Goal: Communication & Community: Answer question/provide support

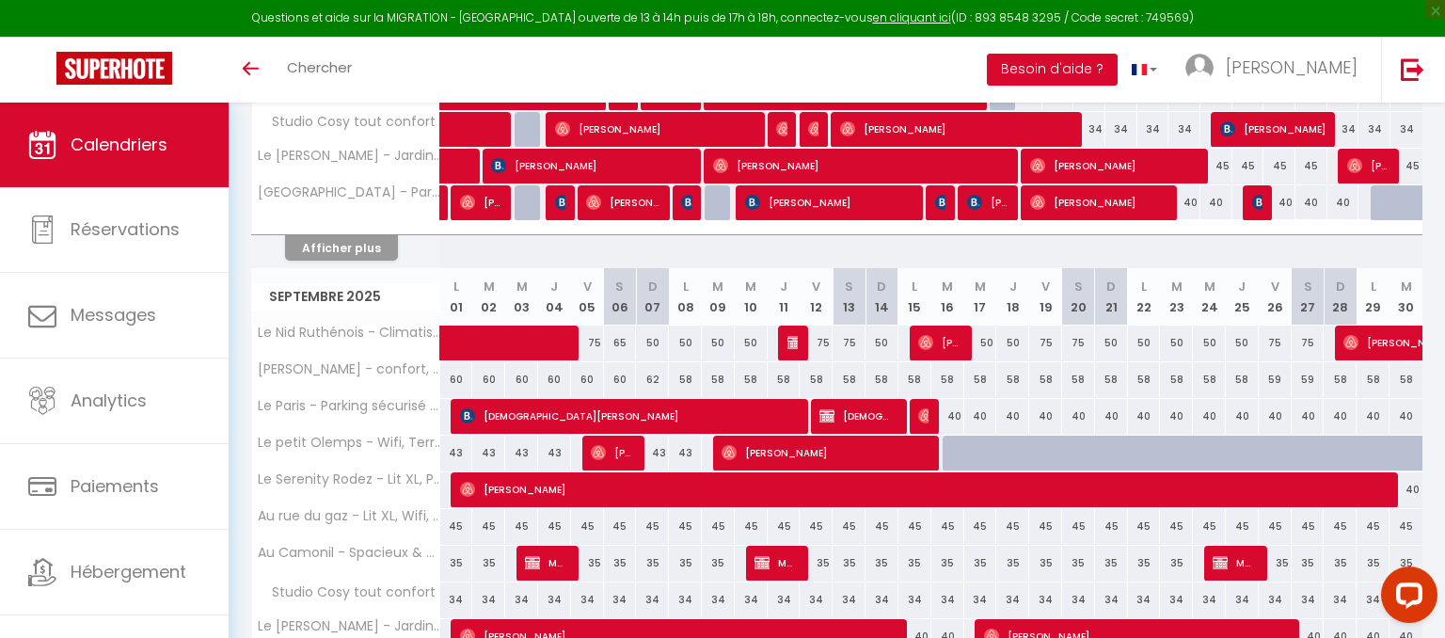
scroll to position [587, 0]
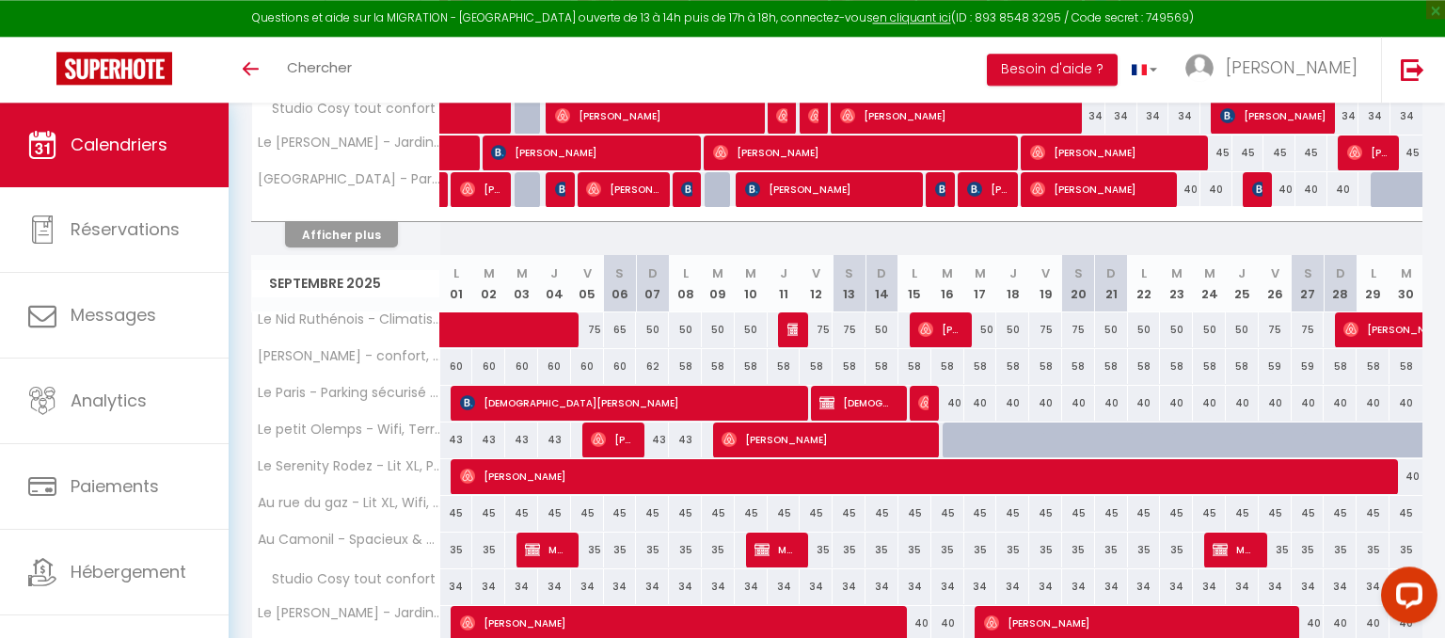
click at [865, 400] on span "CHRISTIAN FEVRIER" at bounding box center [856, 403] width 74 height 36
select select "OK"
select select "0"
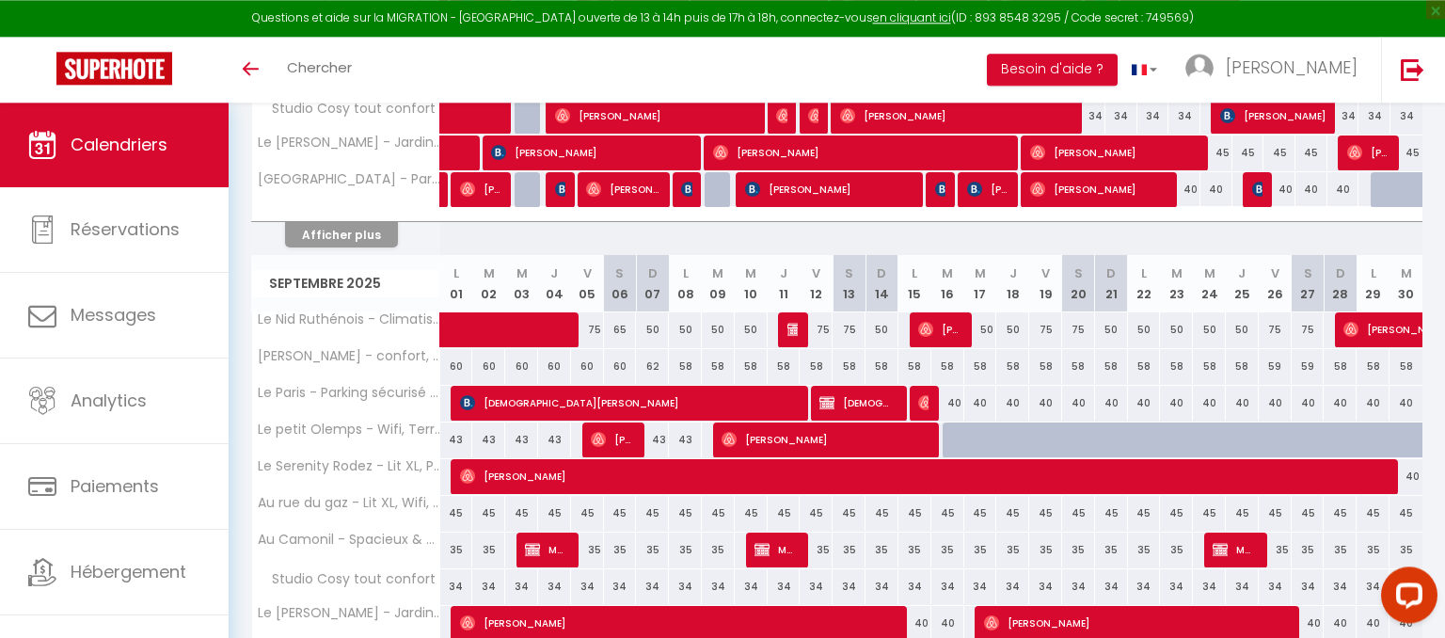
select select "1"
select select
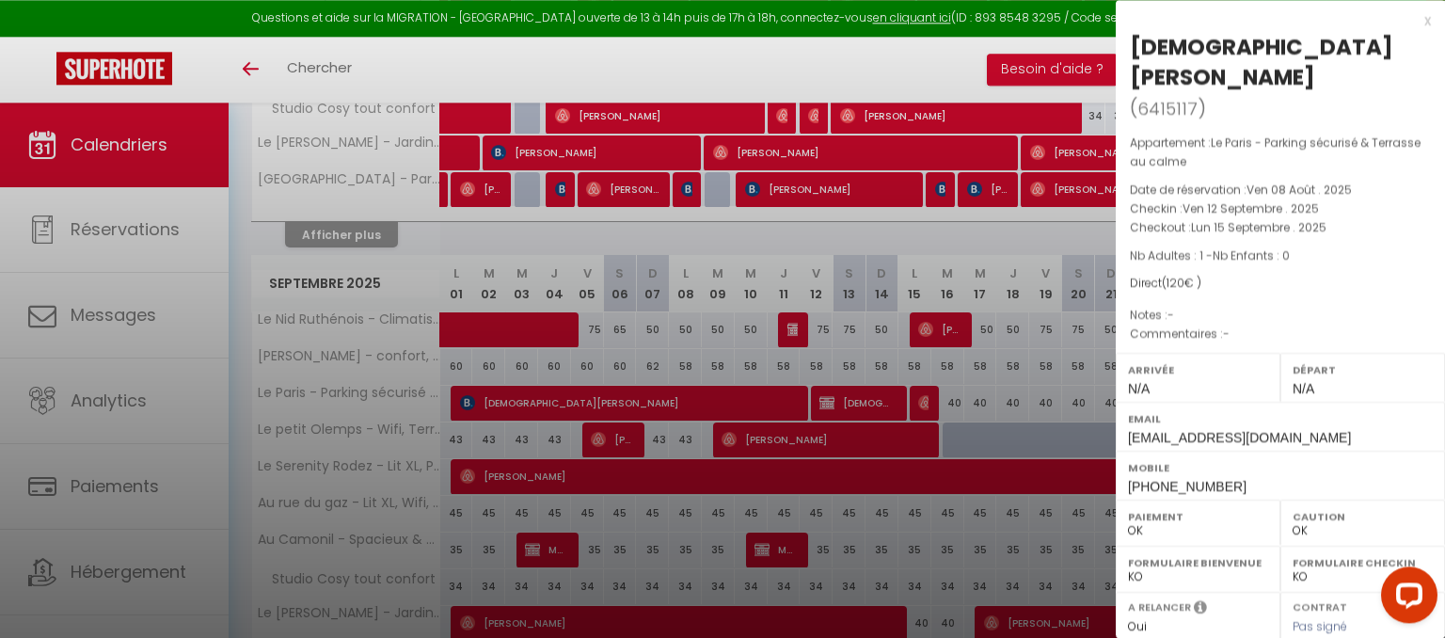
select select "35117"
click at [1319, 306] on p "Notes : -" at bounding box center [1280, 315] width 301 height 19
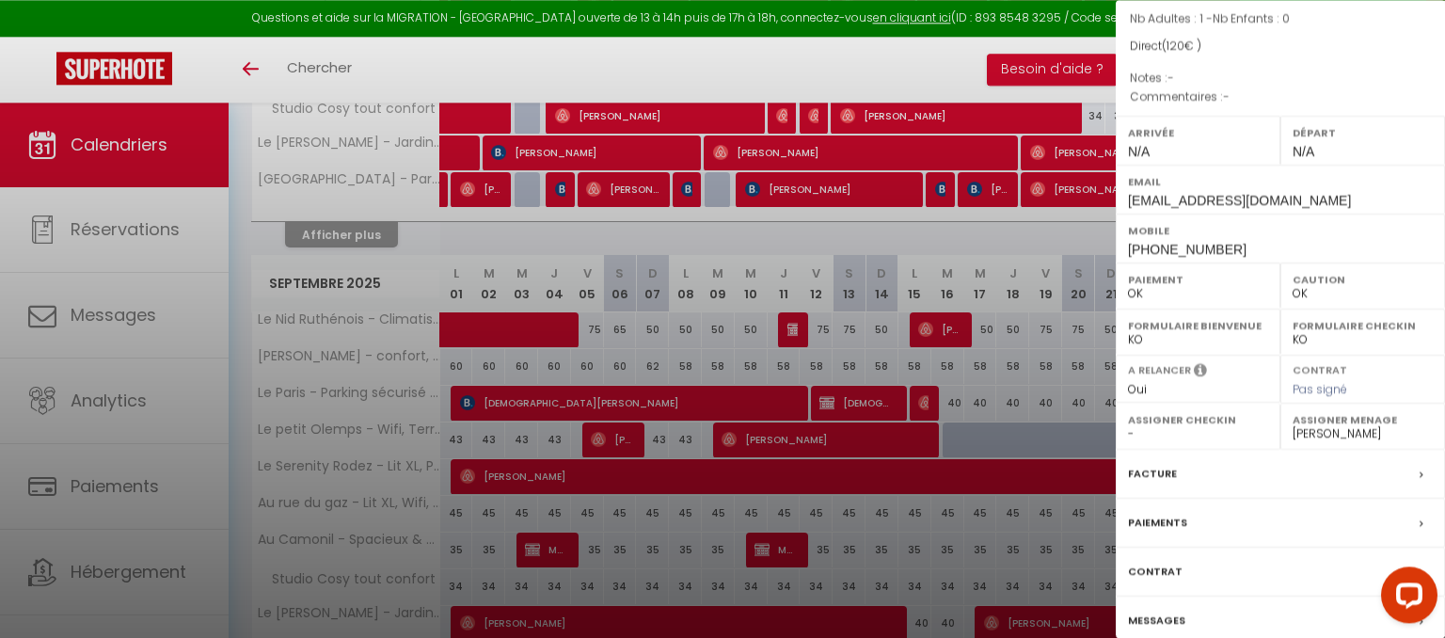
scroll to position [255, 0]
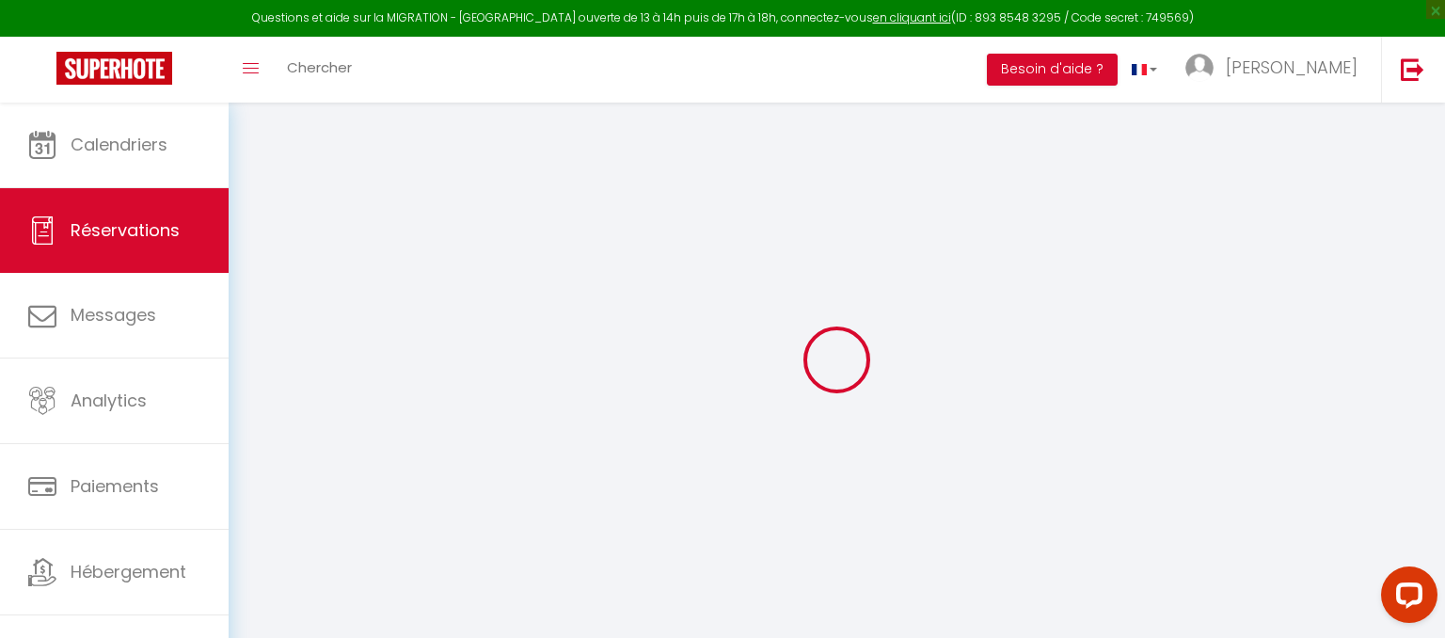
type input "[DEMOGRAPHIC_DATA]"
type input "FEVRIER"
type input "cfevri.213033@guest.booking.com"
type input "+33698894492"
select select "FR"
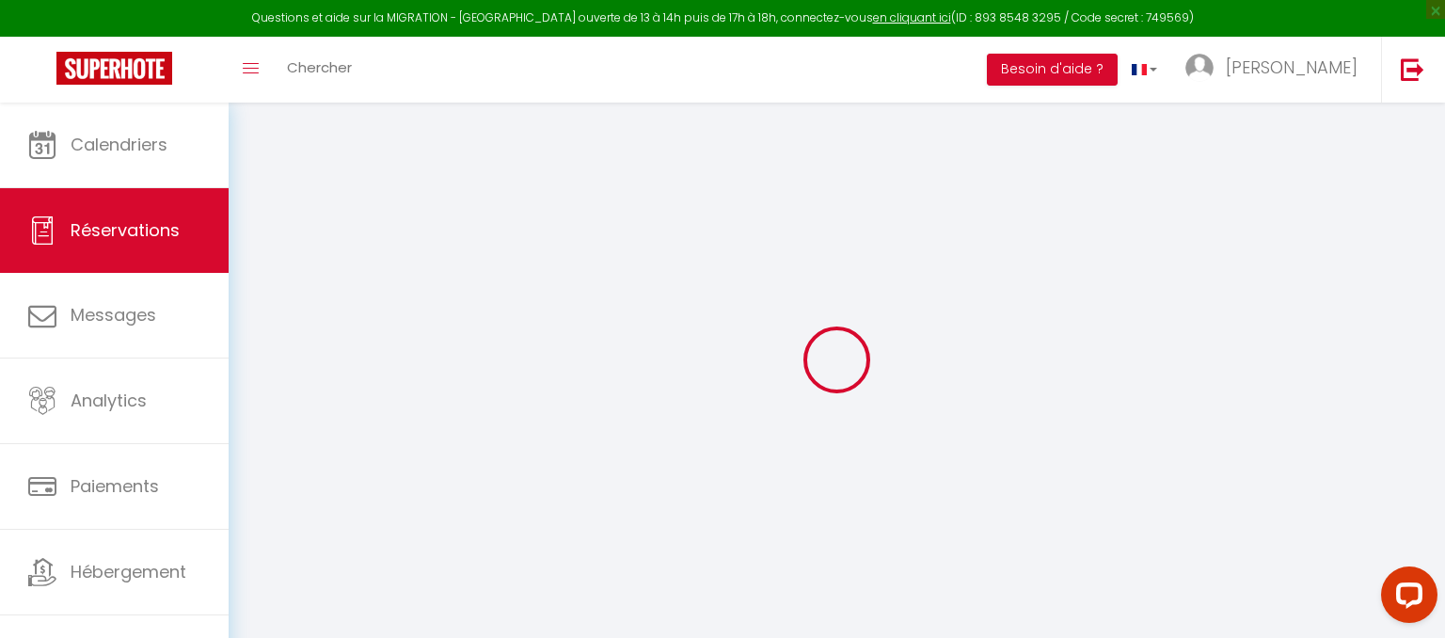
select select "59112"
select select "1"
type input "Ven 12 Septembre 2025"
select select
type input "Lun 15 Septembre 2025"
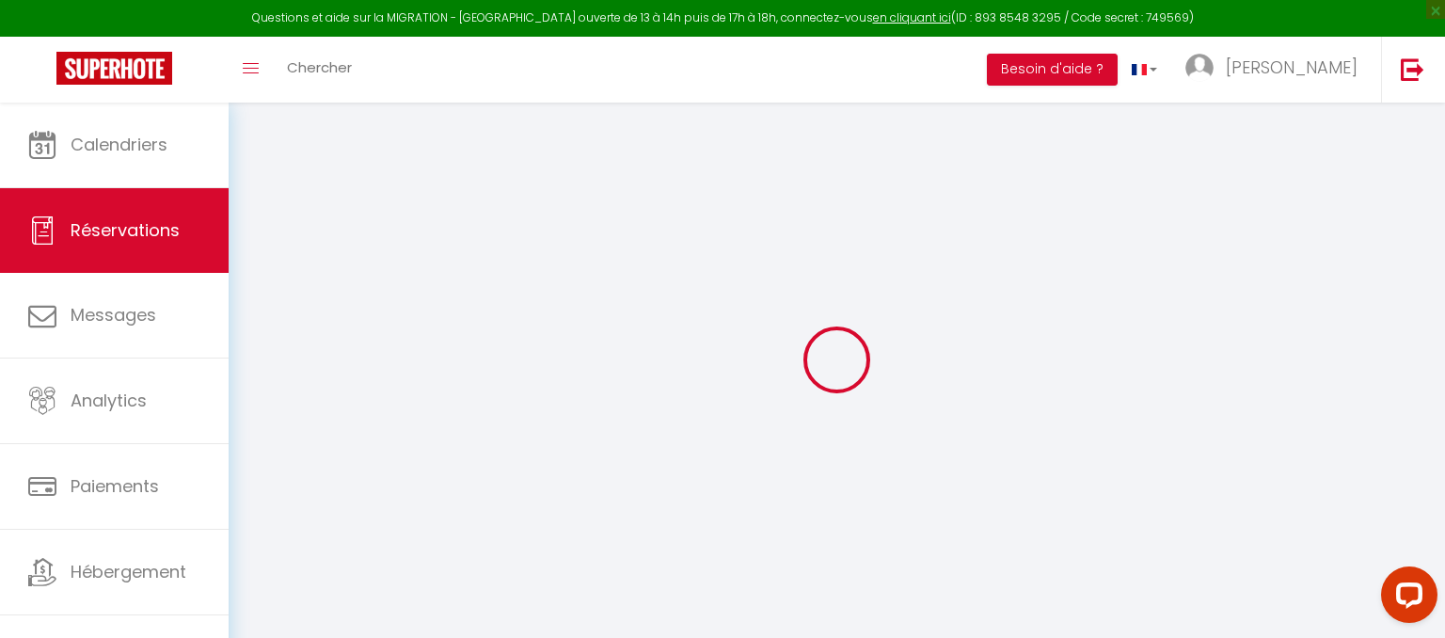
select select
type input "1"
select select "12"
select select
type input "120"
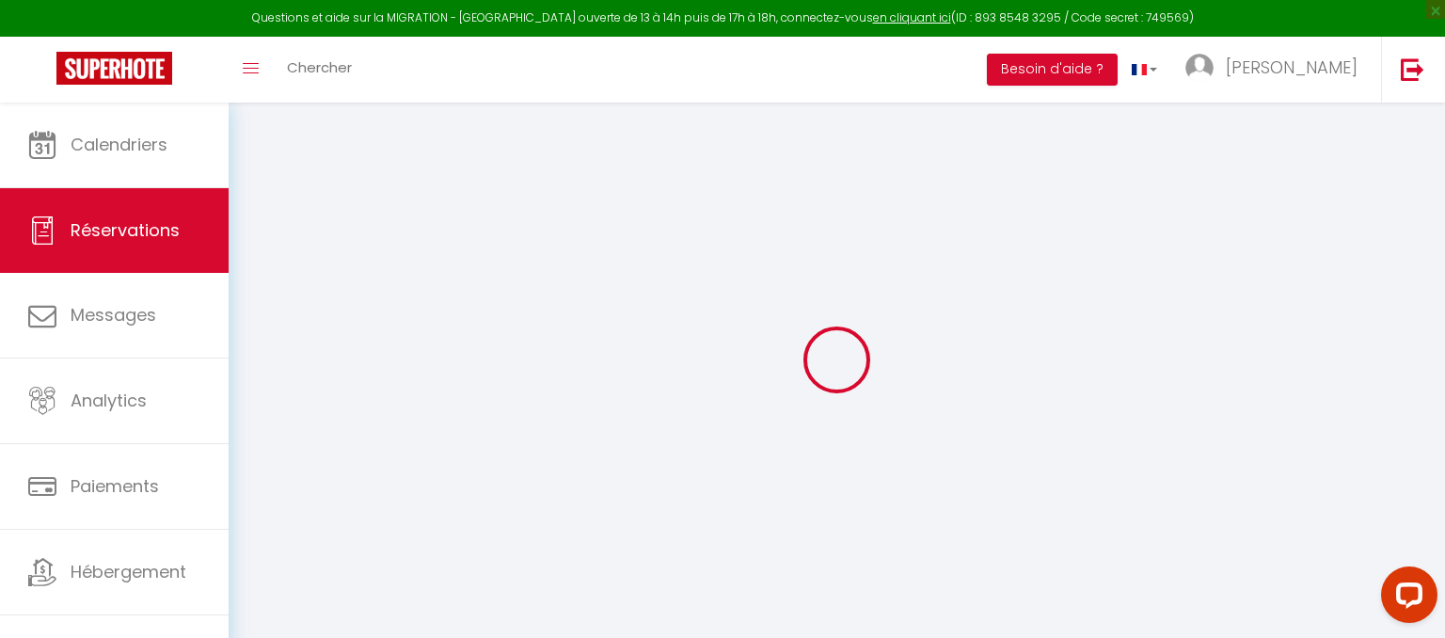
checkbox input "false"
type input "0"
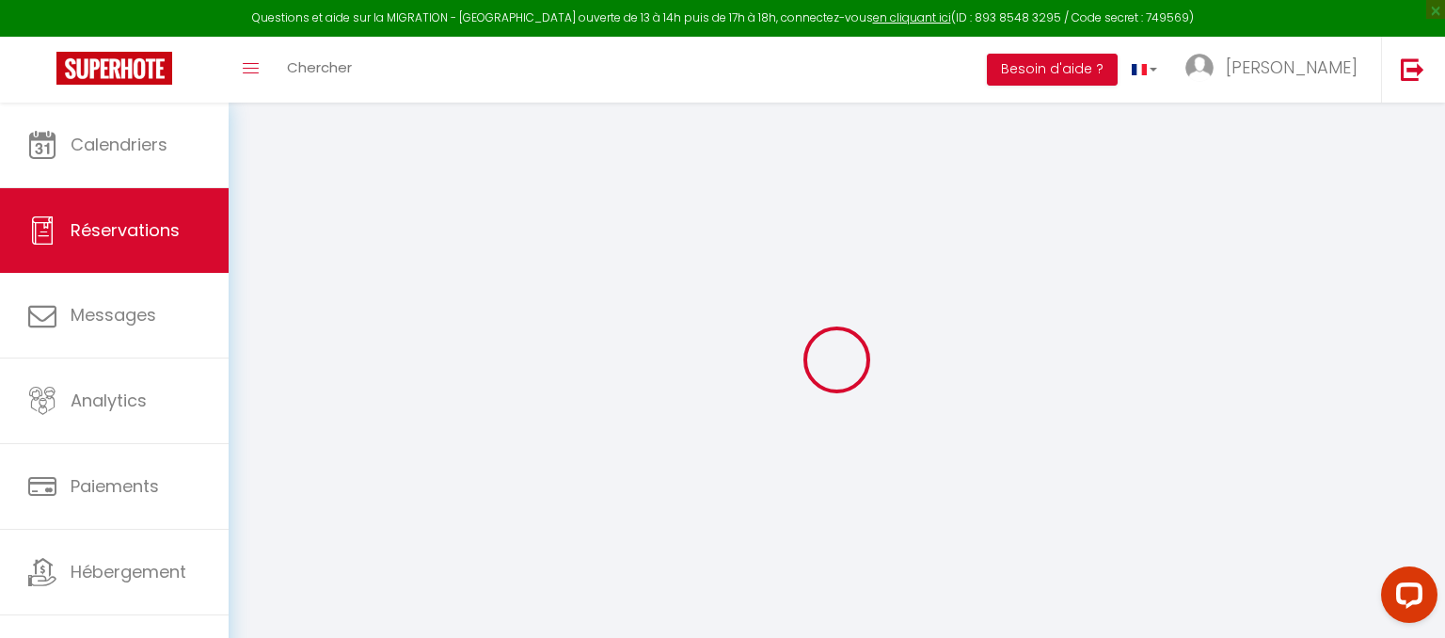
select select
select select "15"
checkbox input "false"
select select
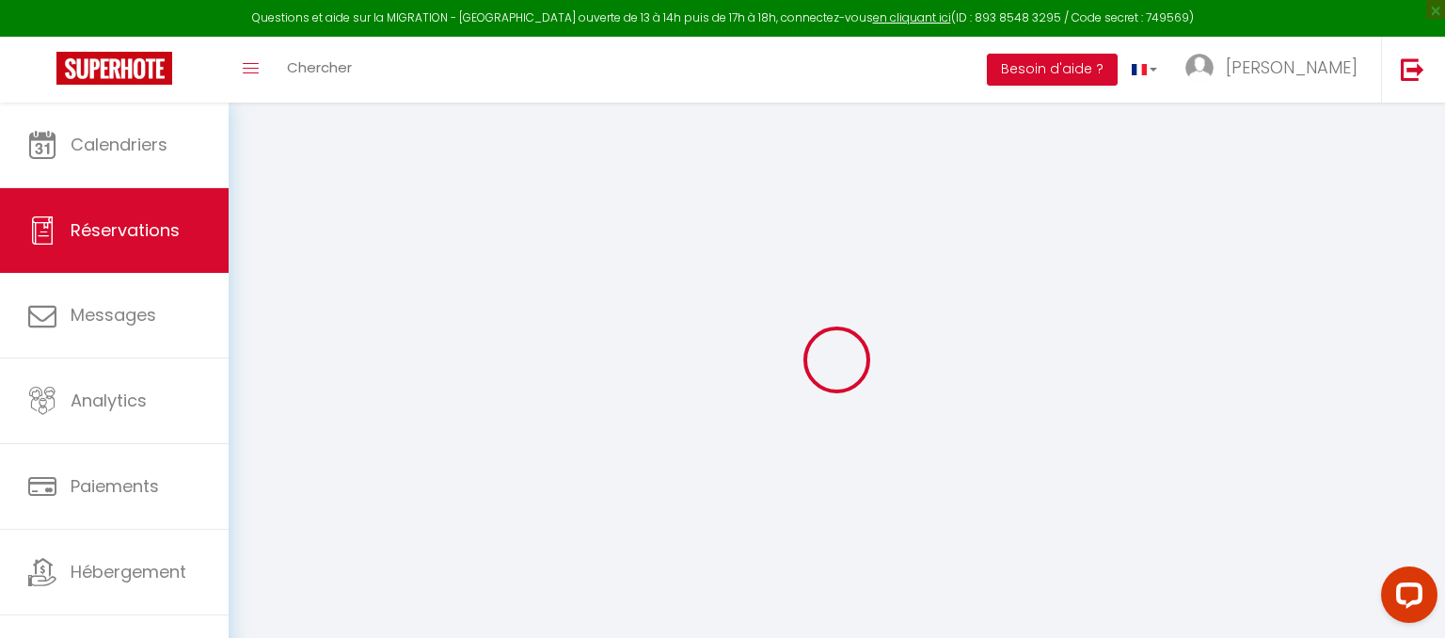
select select
checkbox input "false"
select select
checkbox input "false"
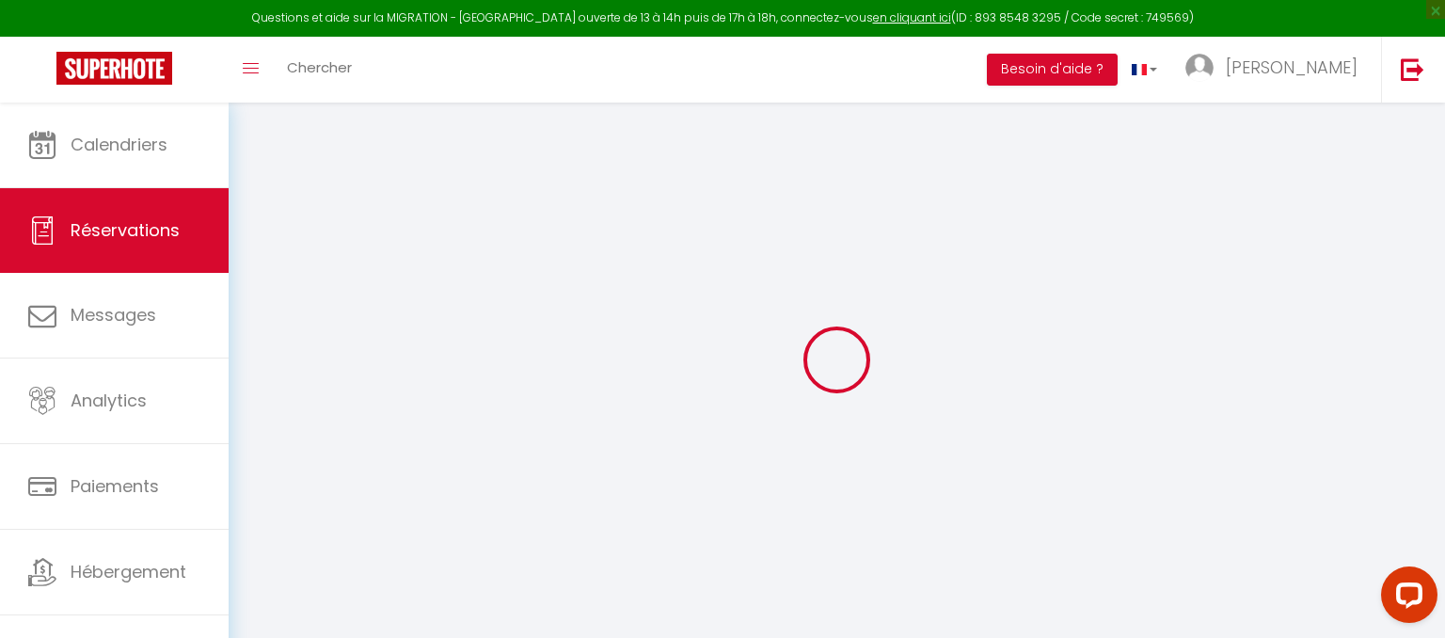
select select
checkbox input "false"
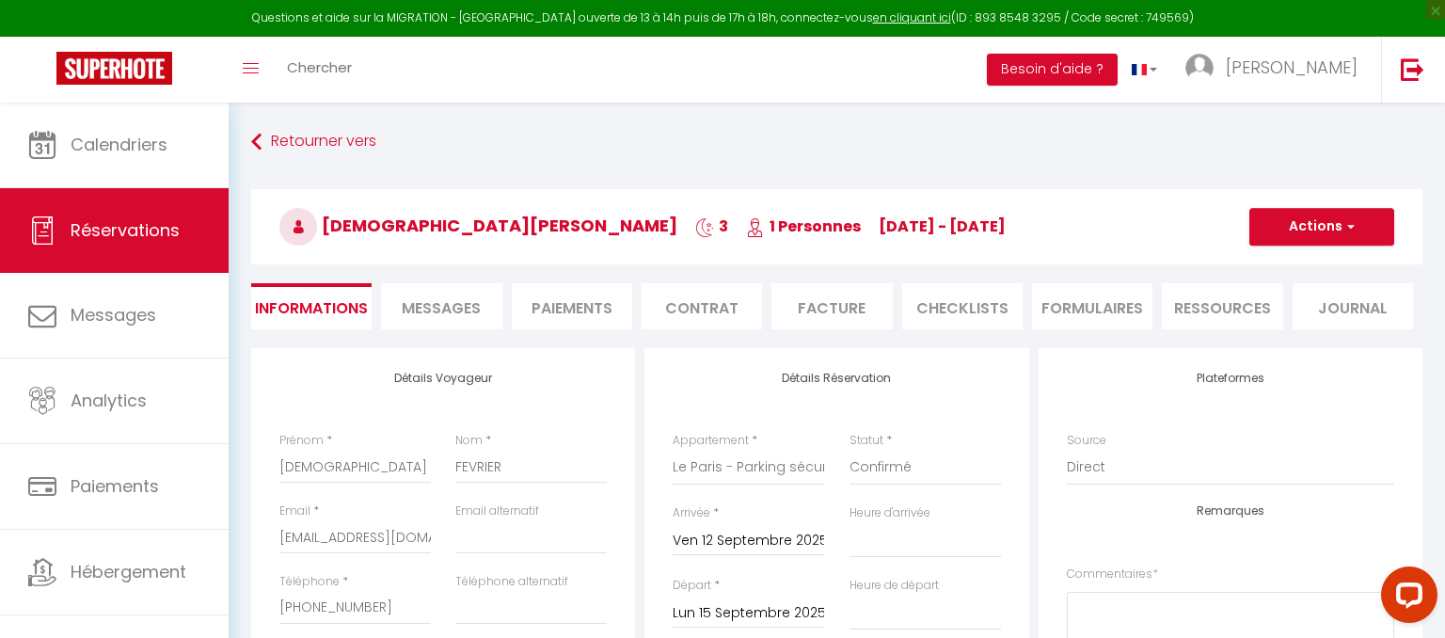
select select
checkbox input "false"
select select
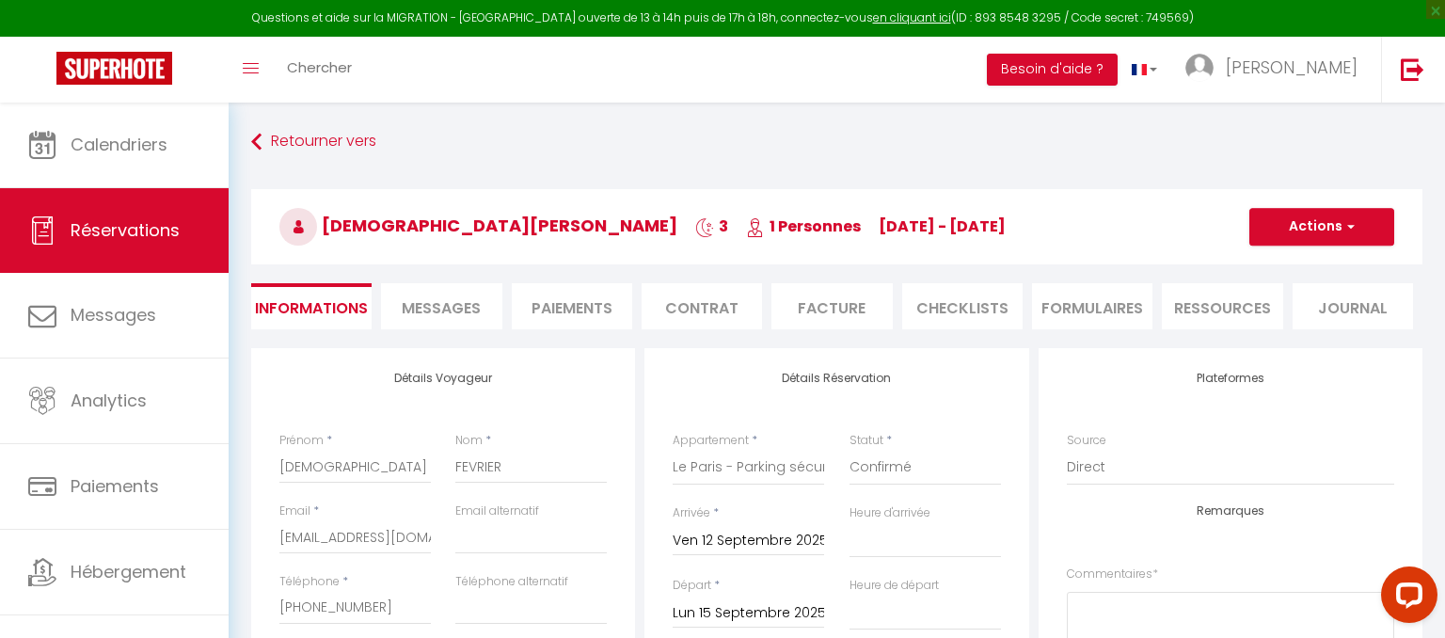
click at [846, 311] on li "Facture" at bounding box center [831, 306] width 120 height 46
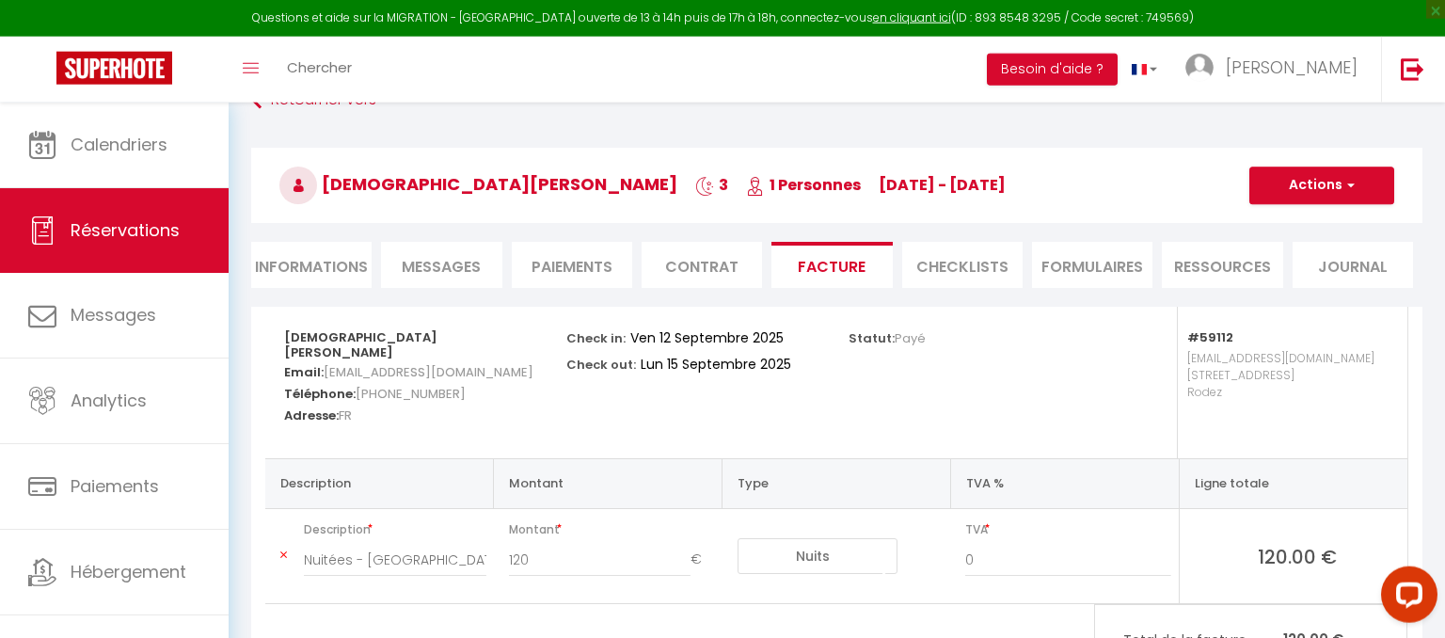
scroll to position [16, 0]
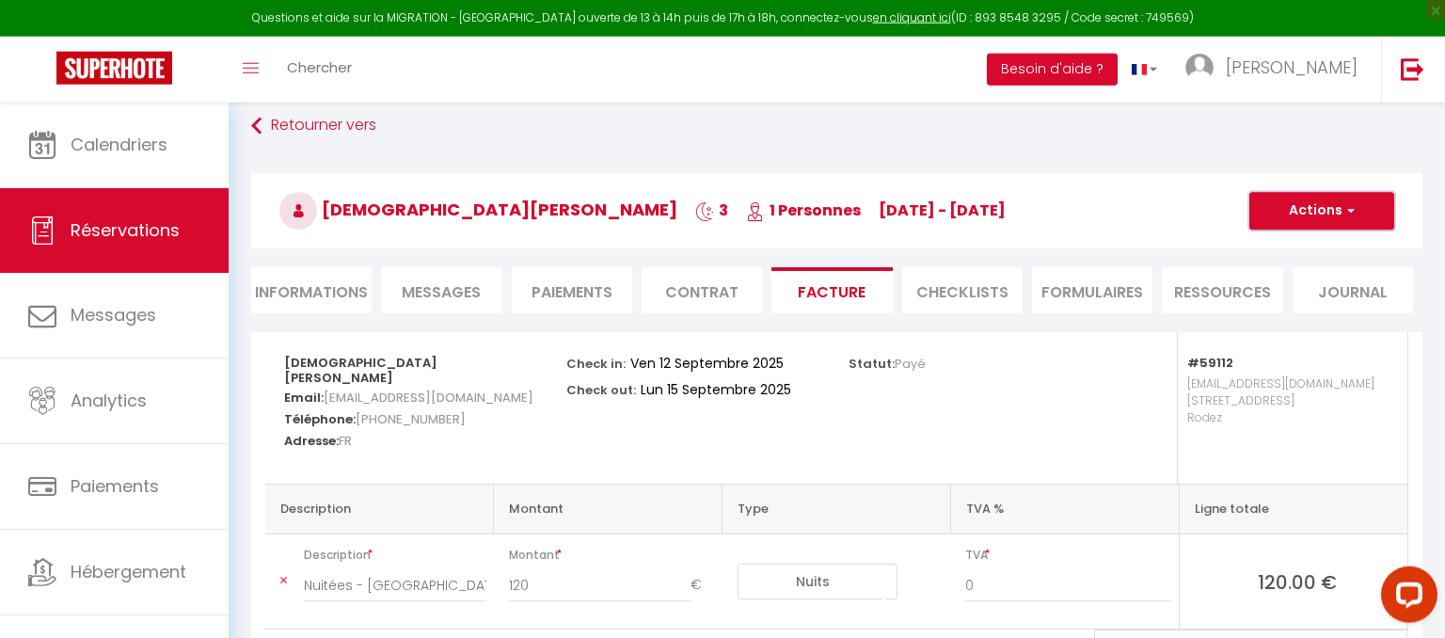
click at [1354, 213] on button "Actions" at bounding box center [1321, 211] width 145 height 38
click at [1304, 320] on link "Copier le lien" at bounding box center [1307, 325] width 158 height 24
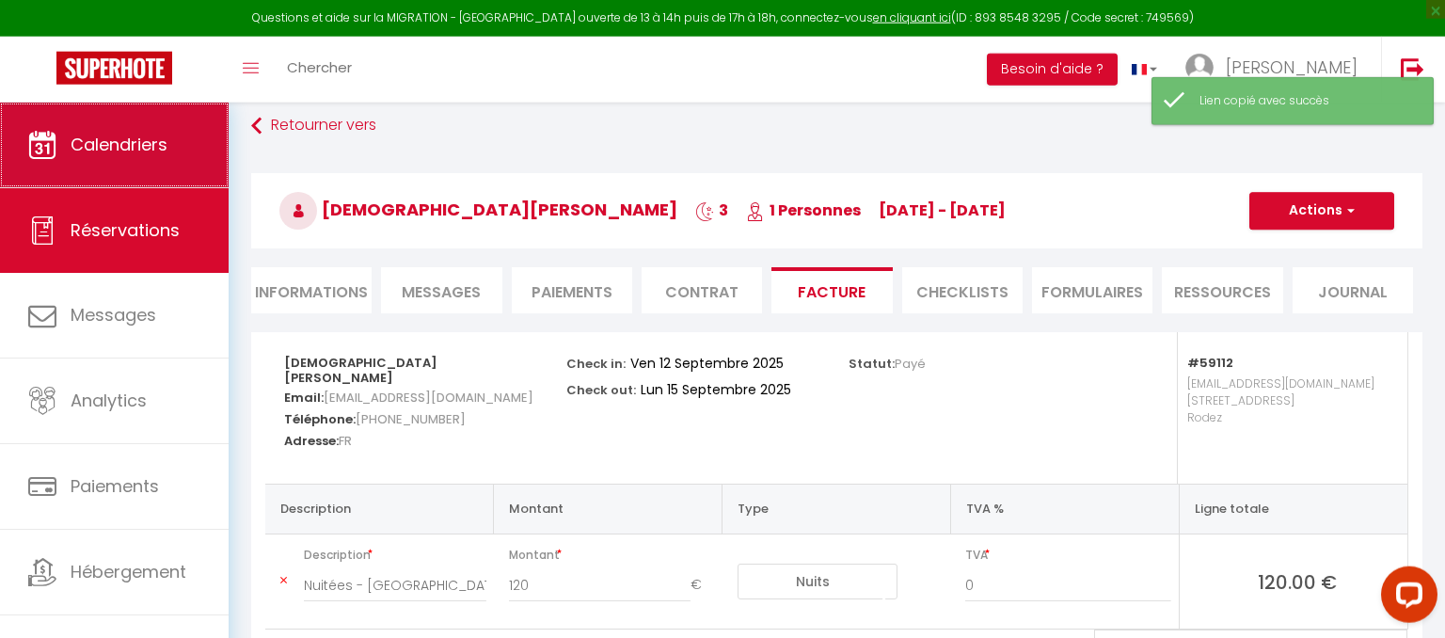
click at [152, 152] on span "Calendriers" at bounding box center [119, 145] width 97 height 24
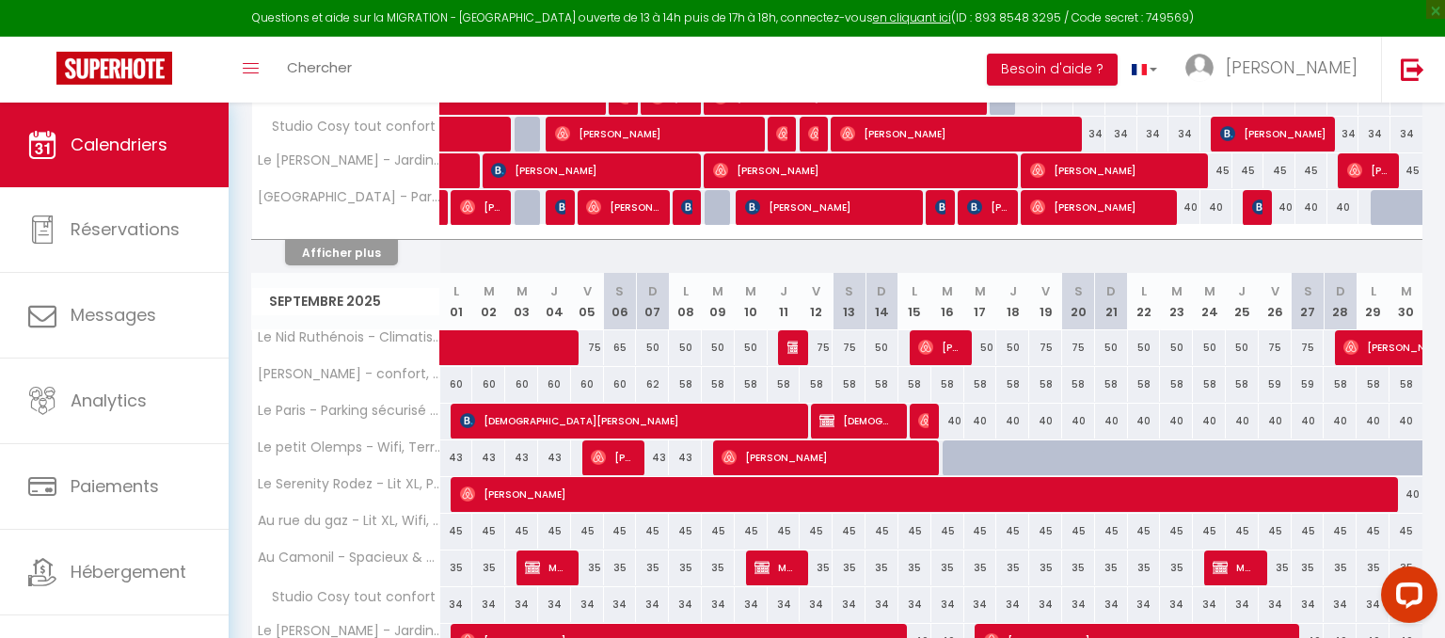
scroll to position [585, 0]
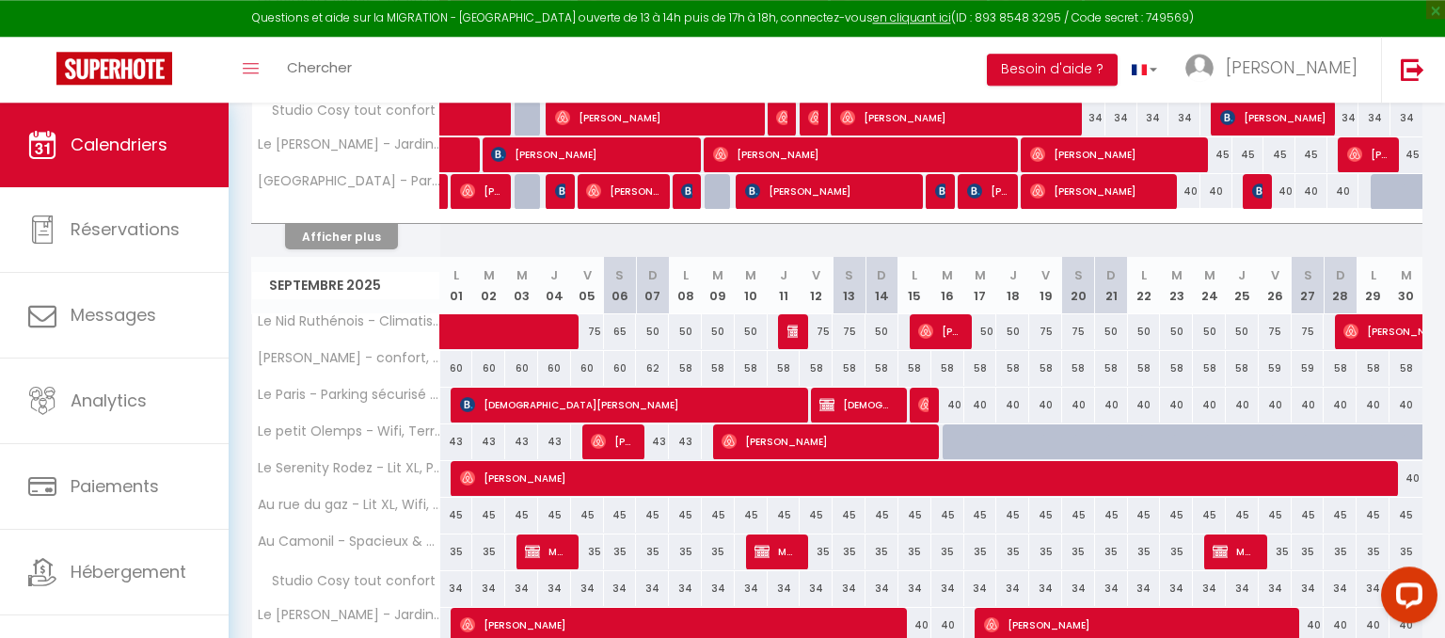
click at [697, 410] on span "CHRISTIAN FEVRIER" at bounding box center [625, 405] width 330 height 36
select select "OK"
select select "KO"
select select "0"
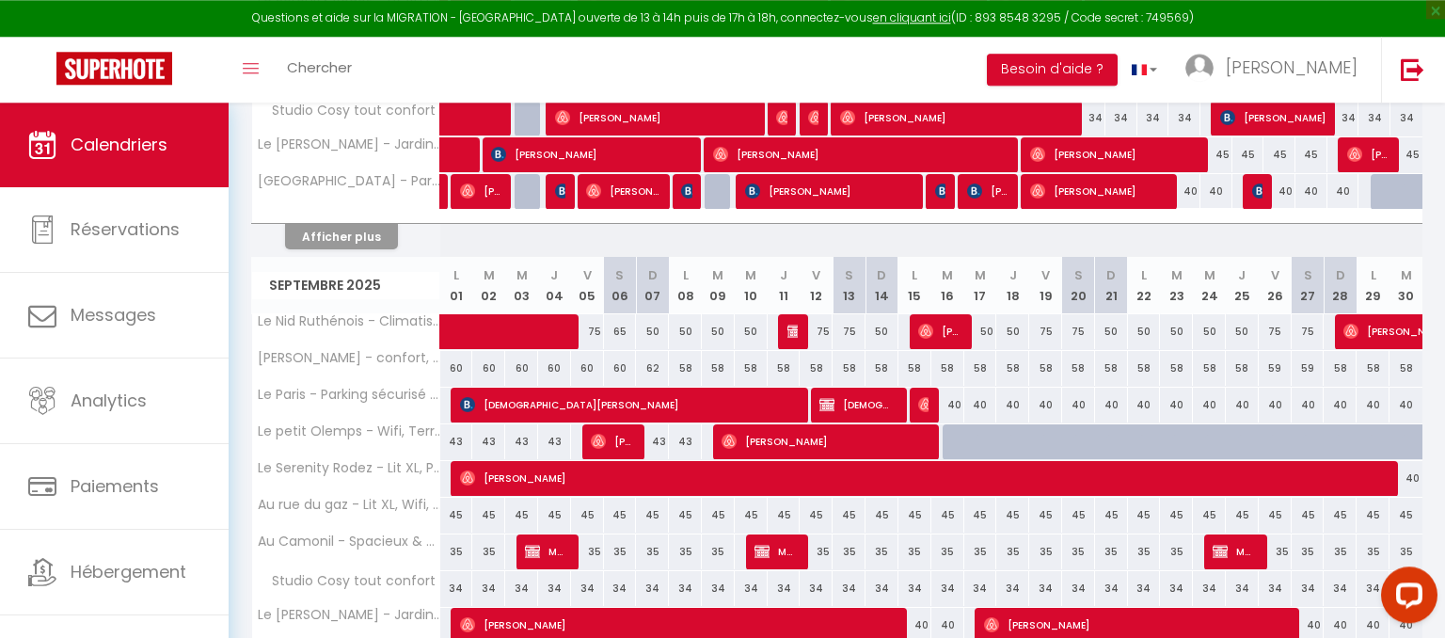
select select "1"
select select
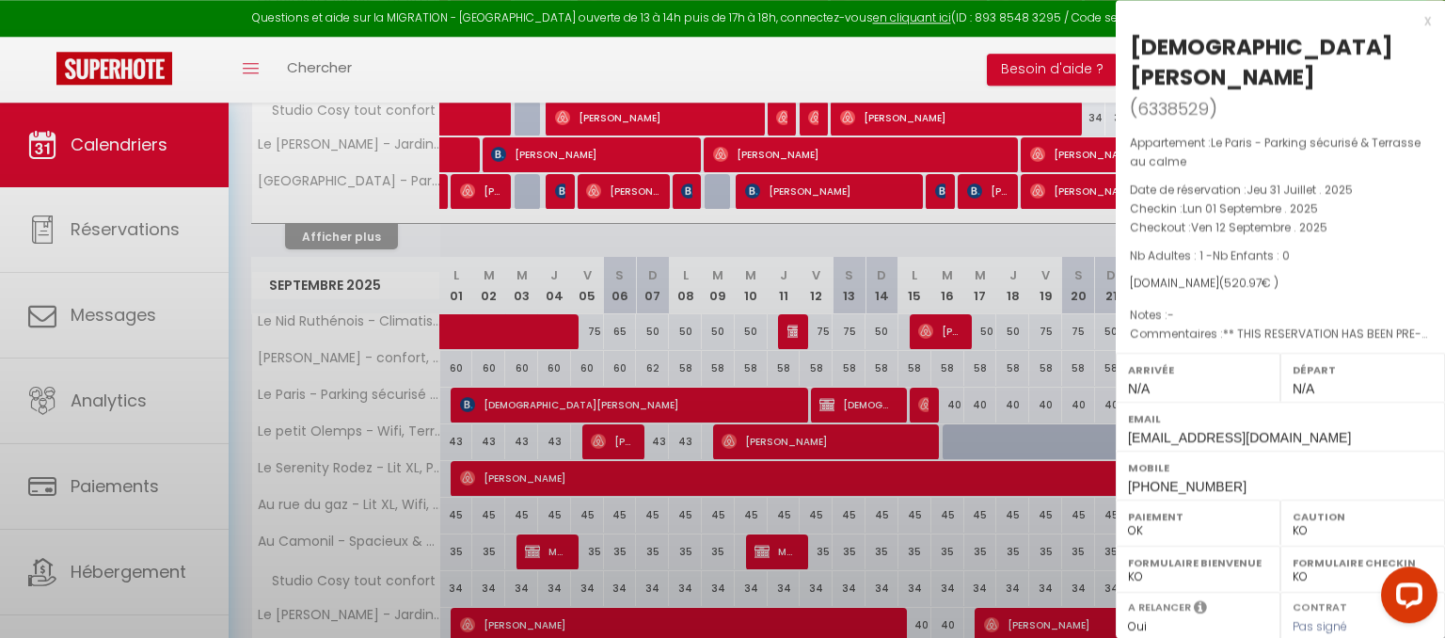
scroll to position [255, 0]
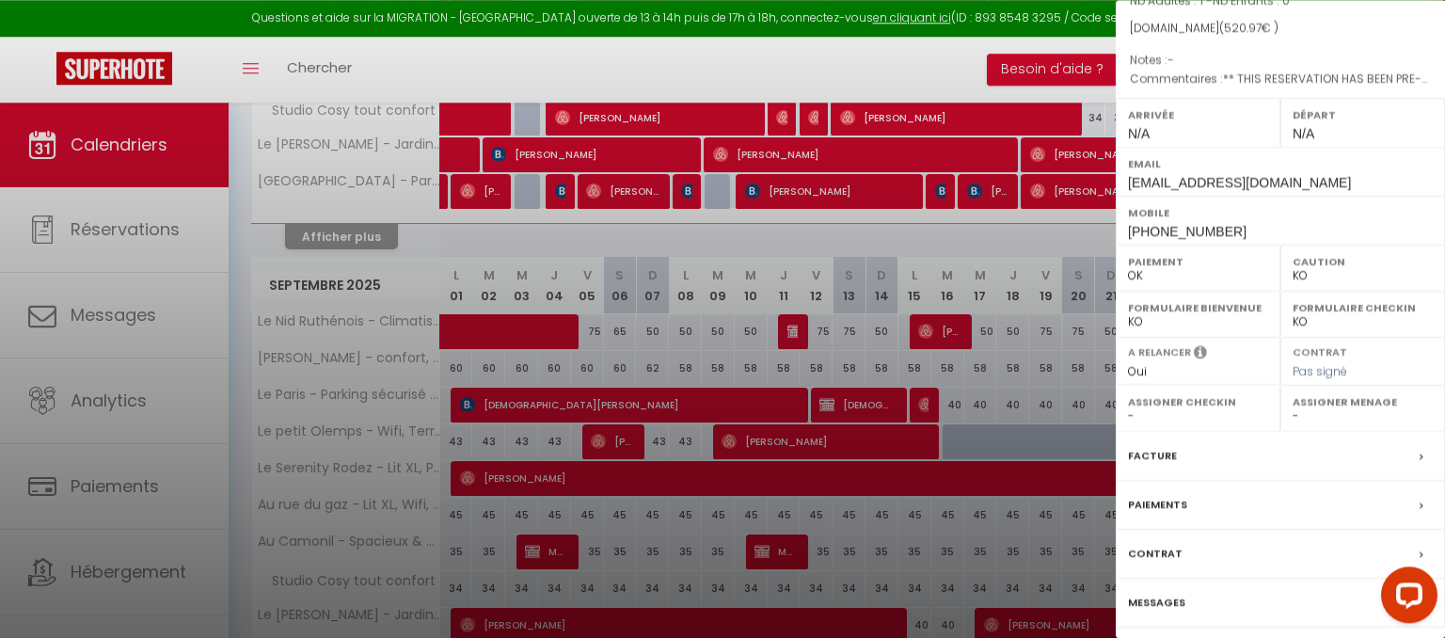
select select "35117"
click at [1176, 593] on label "Messages" at bounding box center [1156, 603] width 57 height 20
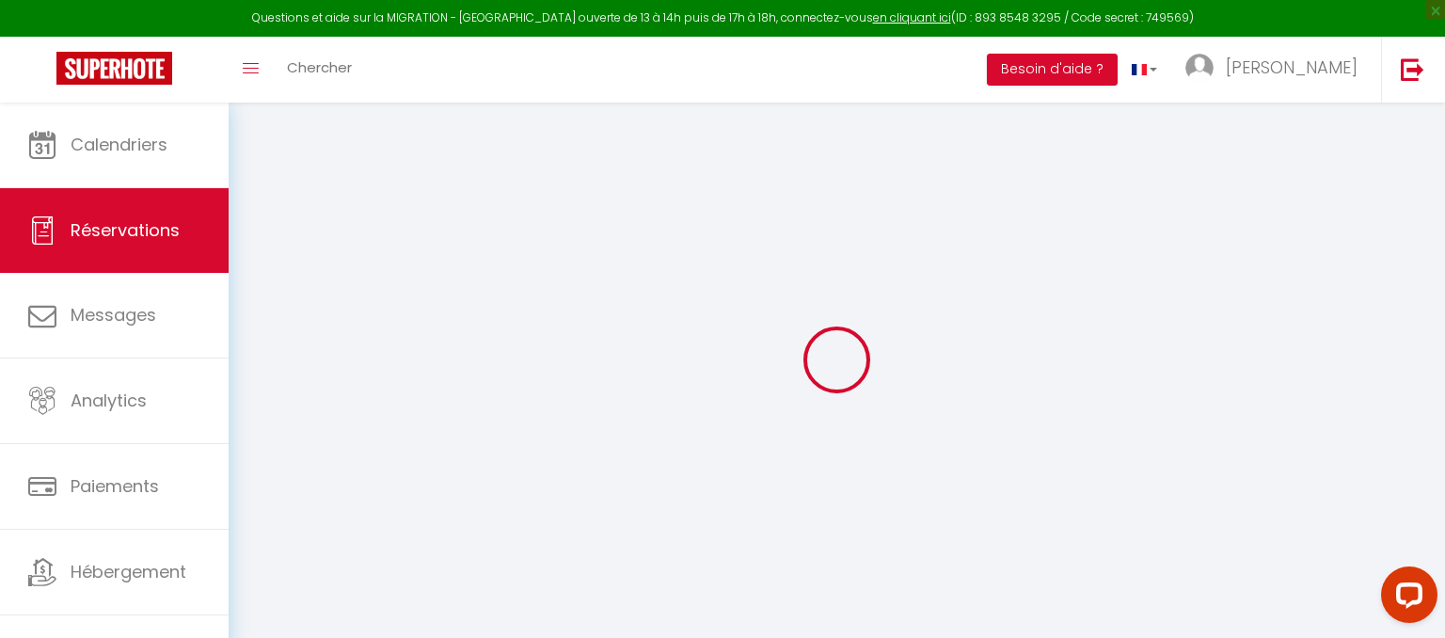
select select
checkbox input "false"
select select
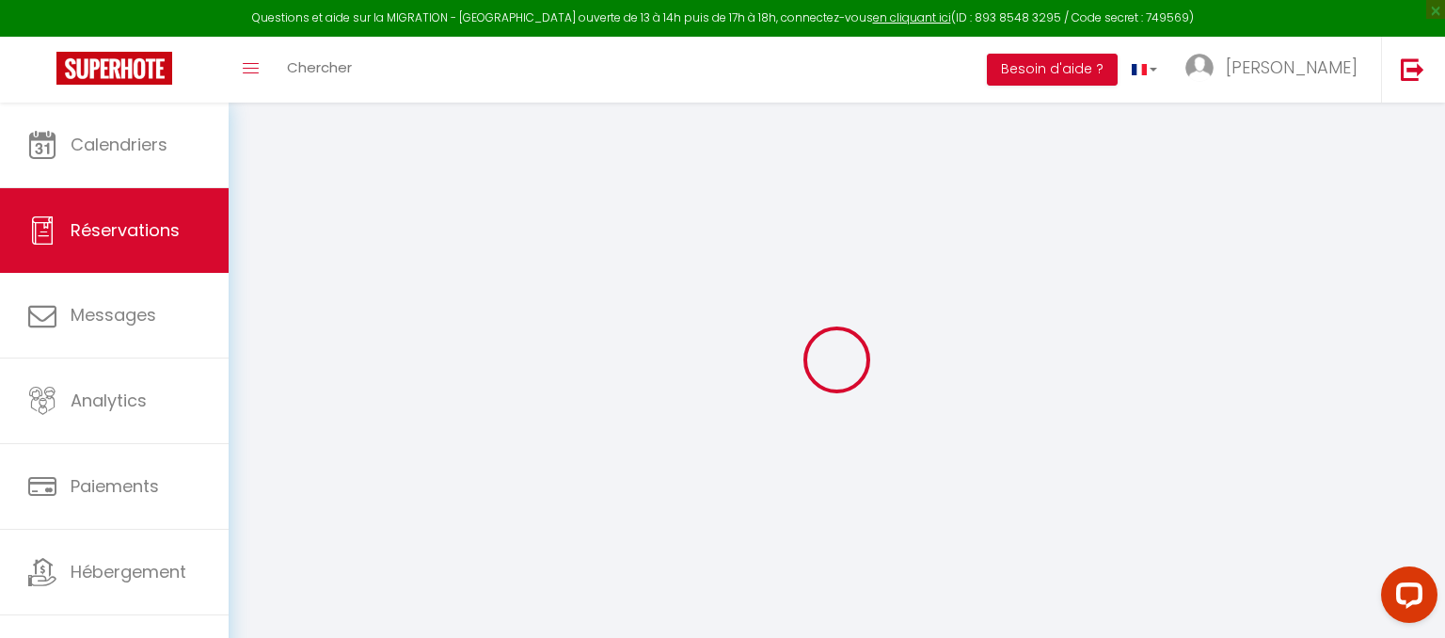
checkbox input "false"
type textarea "** THIS RESERVATION HAS BEEN PRE-PAID ** Reservation has a cancellation grace p…"
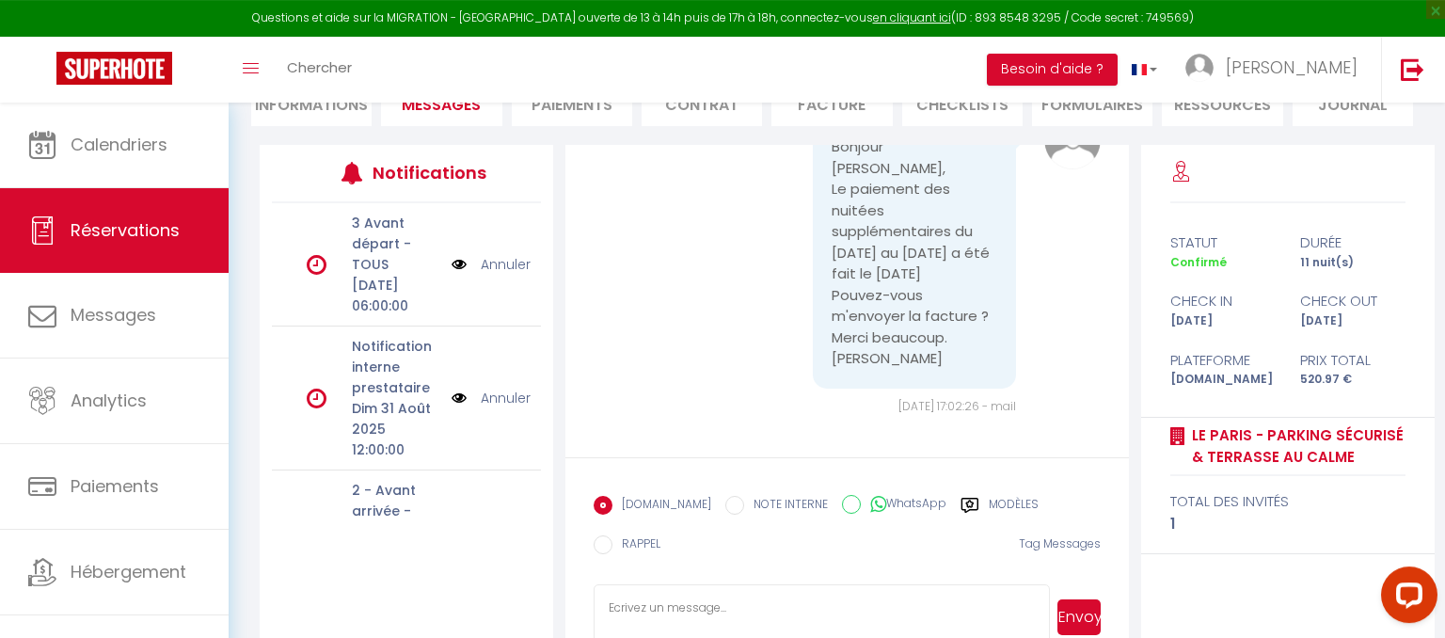
scroll to position [251, 0]
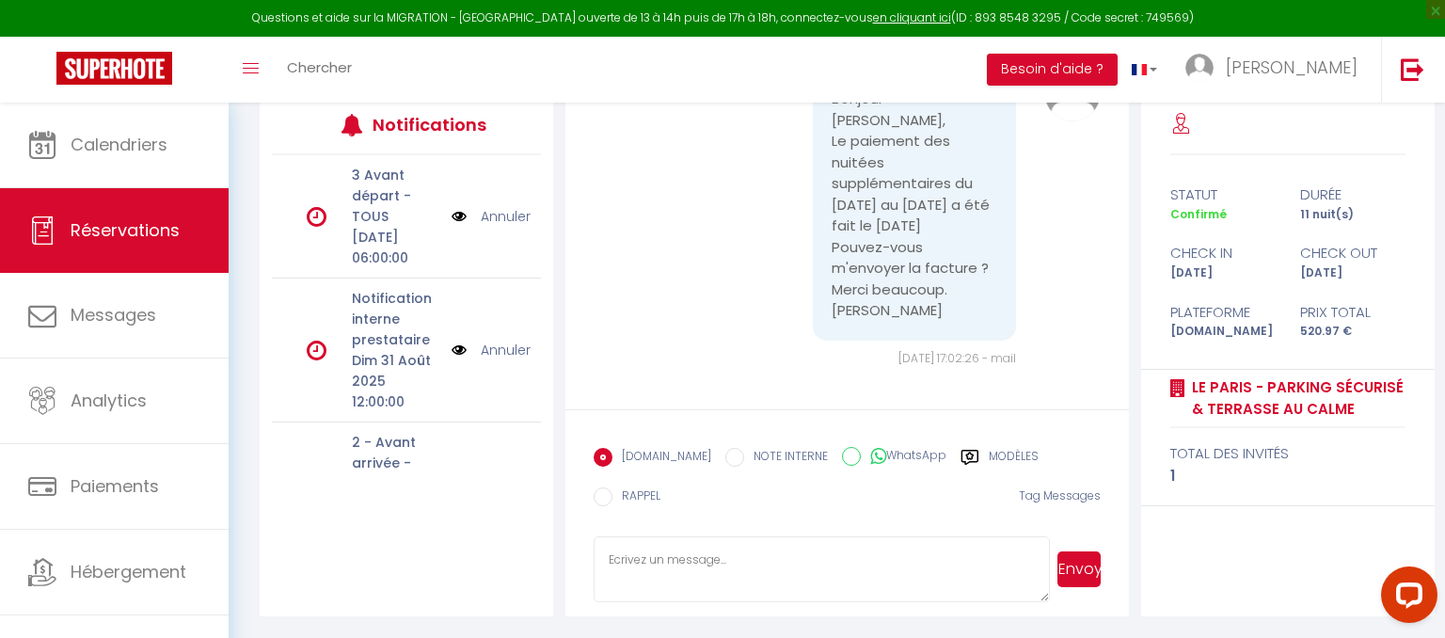
click at [822, 577] on textarea at bounding box center [820, 569] width 455 height 66
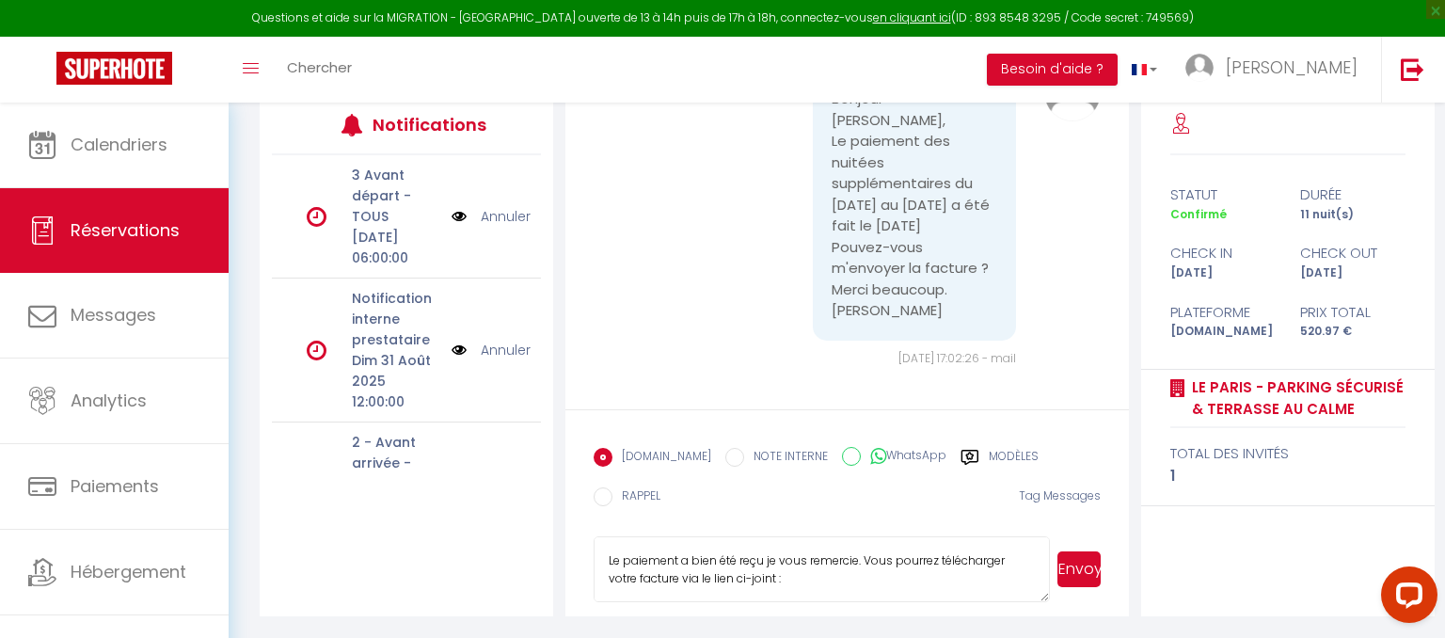
scroll to position [56, 0]
paste textarea "https://superhote.com/applink/invoice/BqIP1WJPlb"
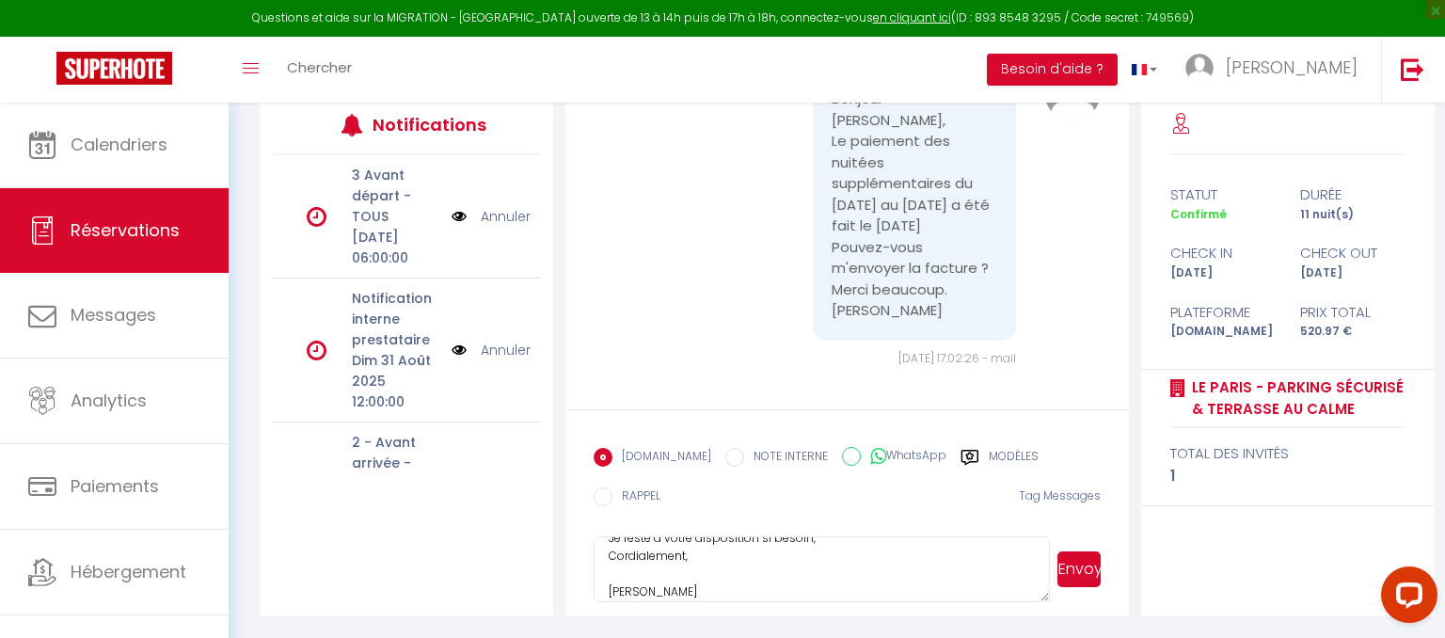
type textarea "Bonjour, Le paiement a bien été reçu je vous remercie. Vous pourrez télécharger…"
click at [1080, 574] on button "Envoyer" at bounding box center [1078, 569] width 43 height 36
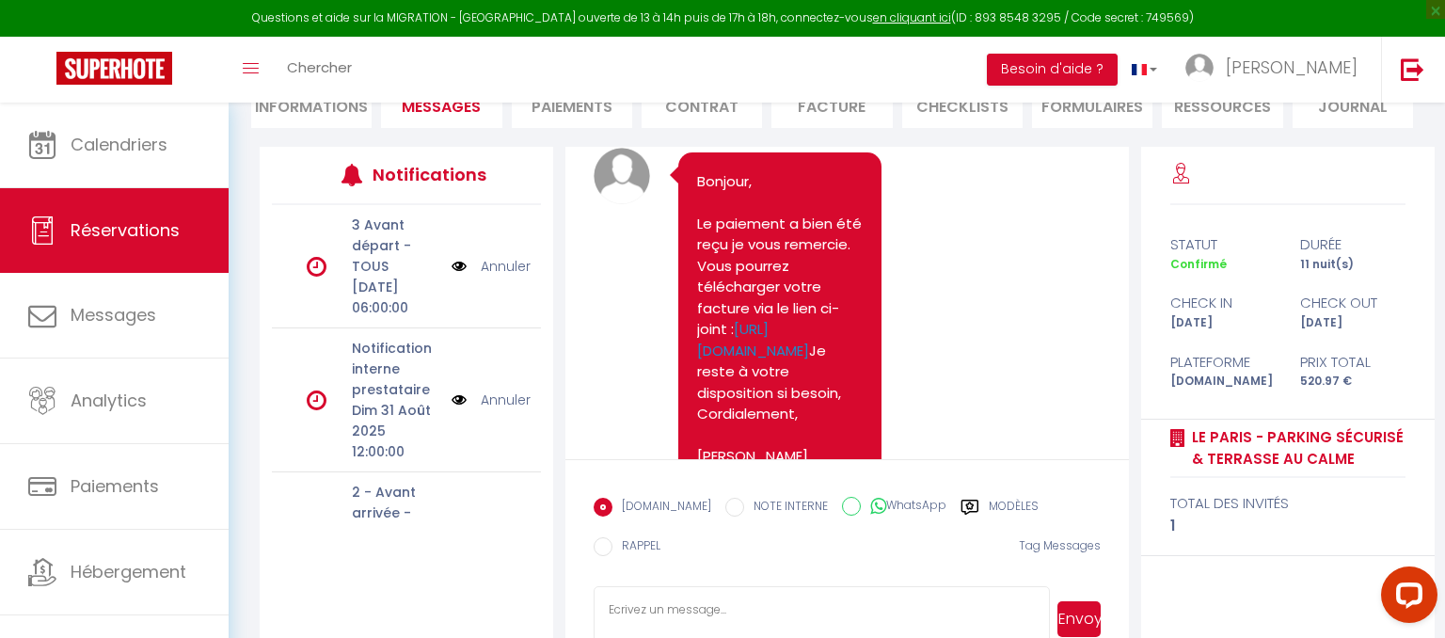
scroll to position [7482, 0]
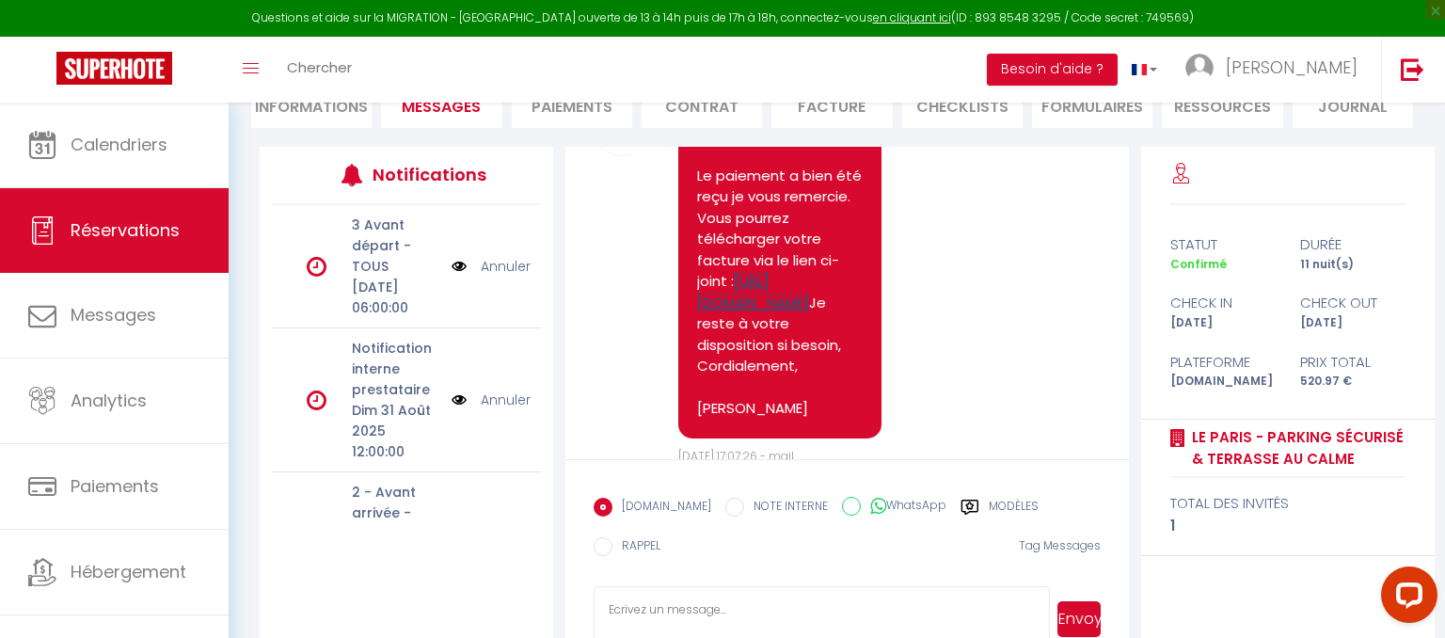
click at [767, 312] on link "https://superhote.com/applink/invoice/BqIP1WJPlb" at bounding box center [753, 291] width 112 height 41
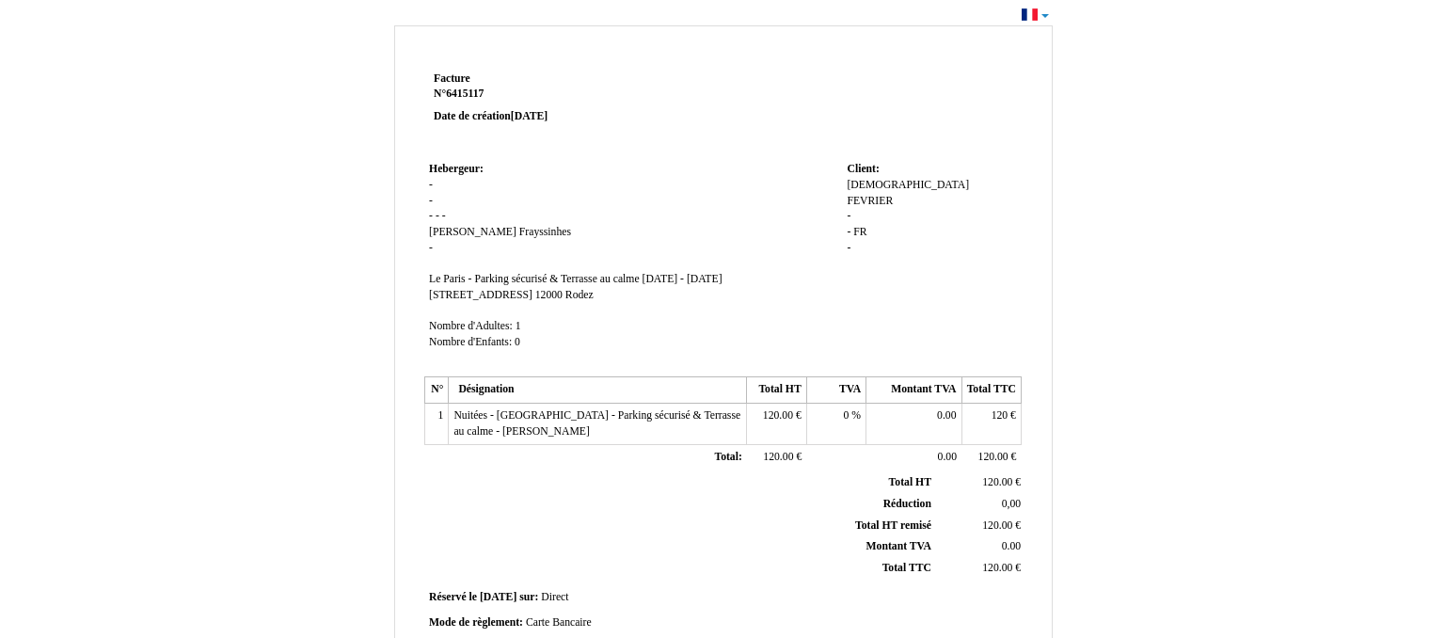
scroll to position [10, 0]
